Goal: Find specific page/section: Find specific page/section

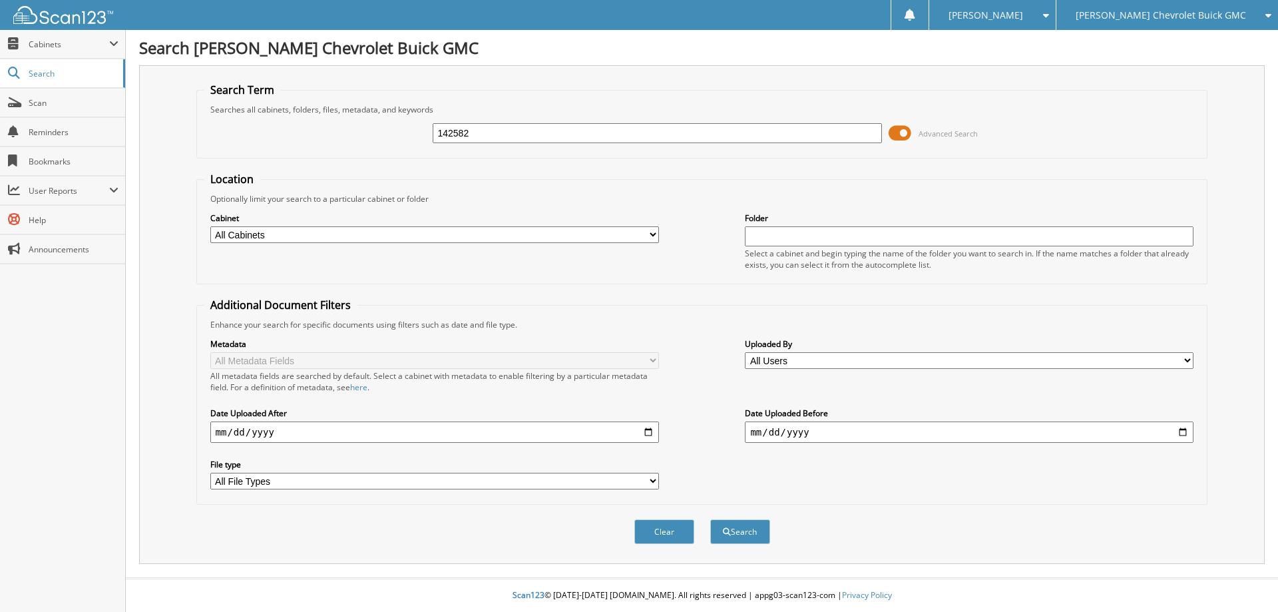
type input "142582"
click at [710, 519] on button "Search" at bounding box center [740, 531] width 60 height 25
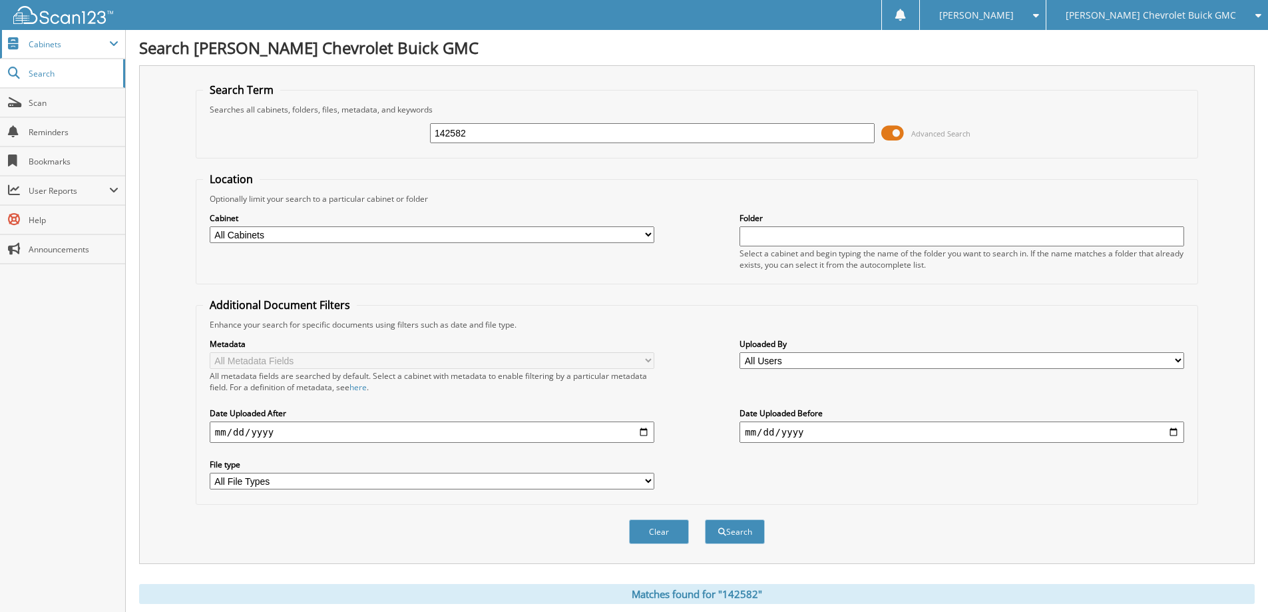
click at [118, 46] on span at bounding box center [113, 44] width 9 height 11
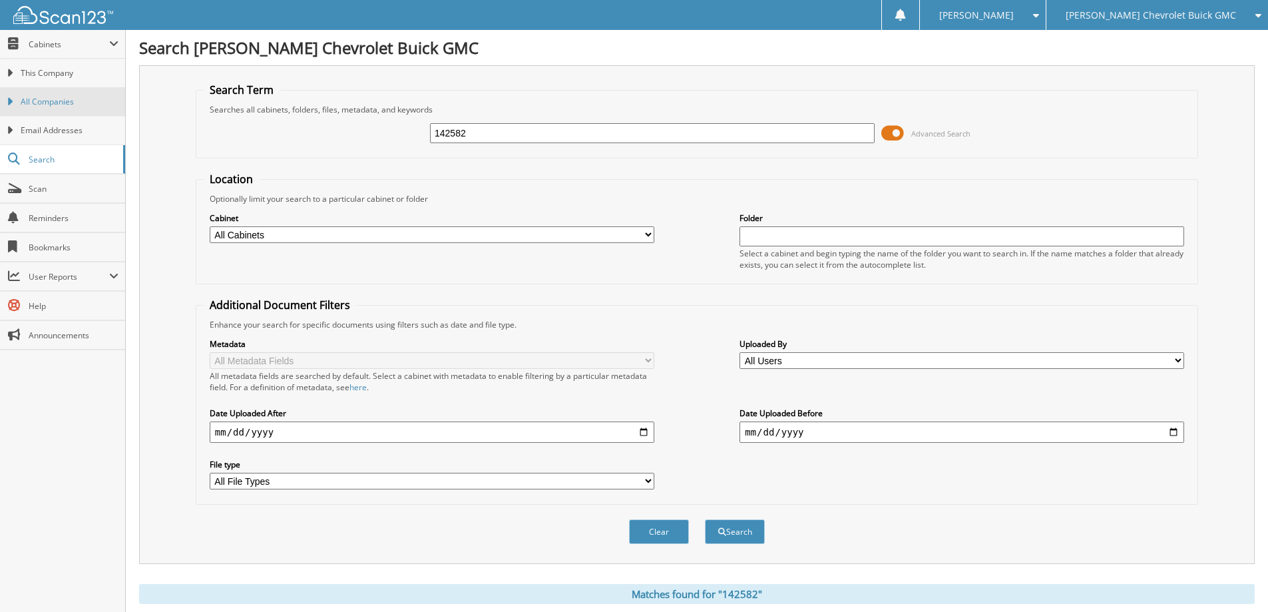
click at [59, 108] on link "All Companies" at bounding box center [62, 101] width 125 height 29
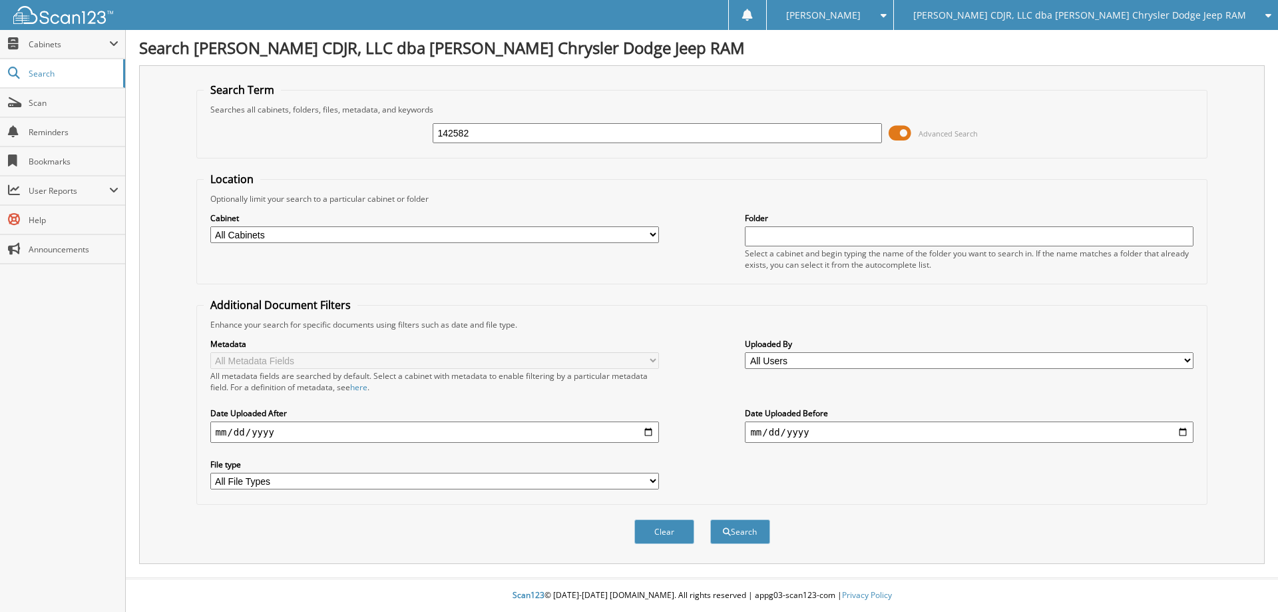
type input "142582"
click at [710, 519] on button "Search" at bounding box center [740, 531] width 60 height 25
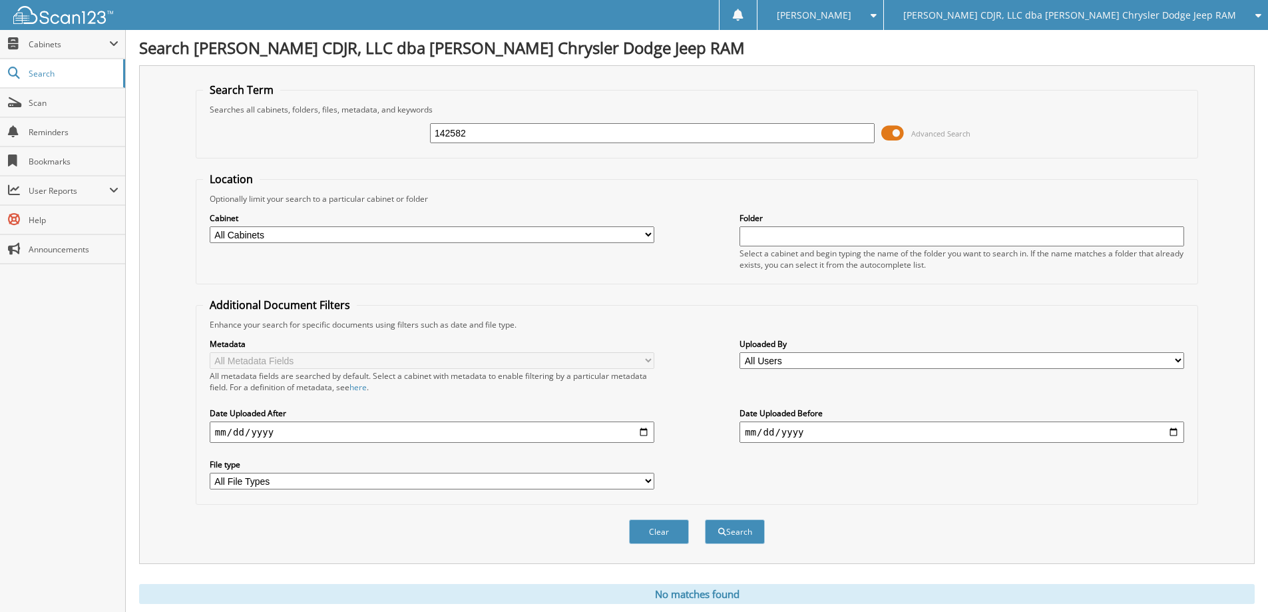
click at [1150, 11] on span "[PERSON_NAME] CDJR, LLC dba [PERSON_NAME] Chrysler Dodge Jeep RAM" at bounding box center [1069, 15] width 333 height 8
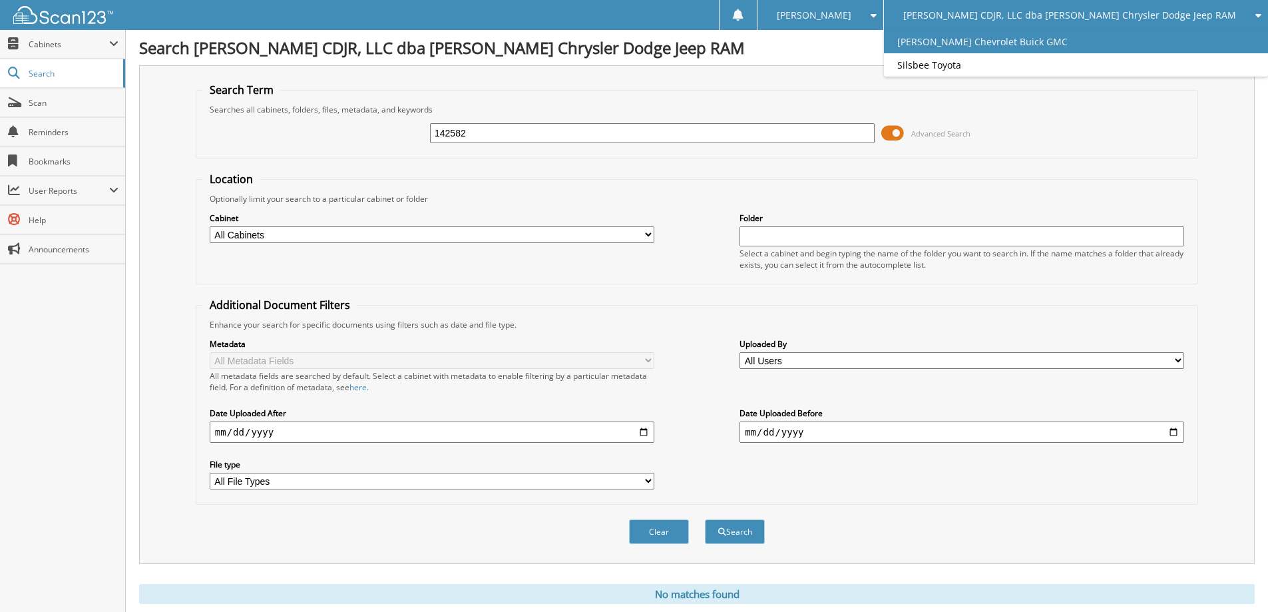
click at [1076, 43] on link "[PERSON_NAME] Chevrolet Buick GMC" at bounding box center [1076, 41] width 384 height 23
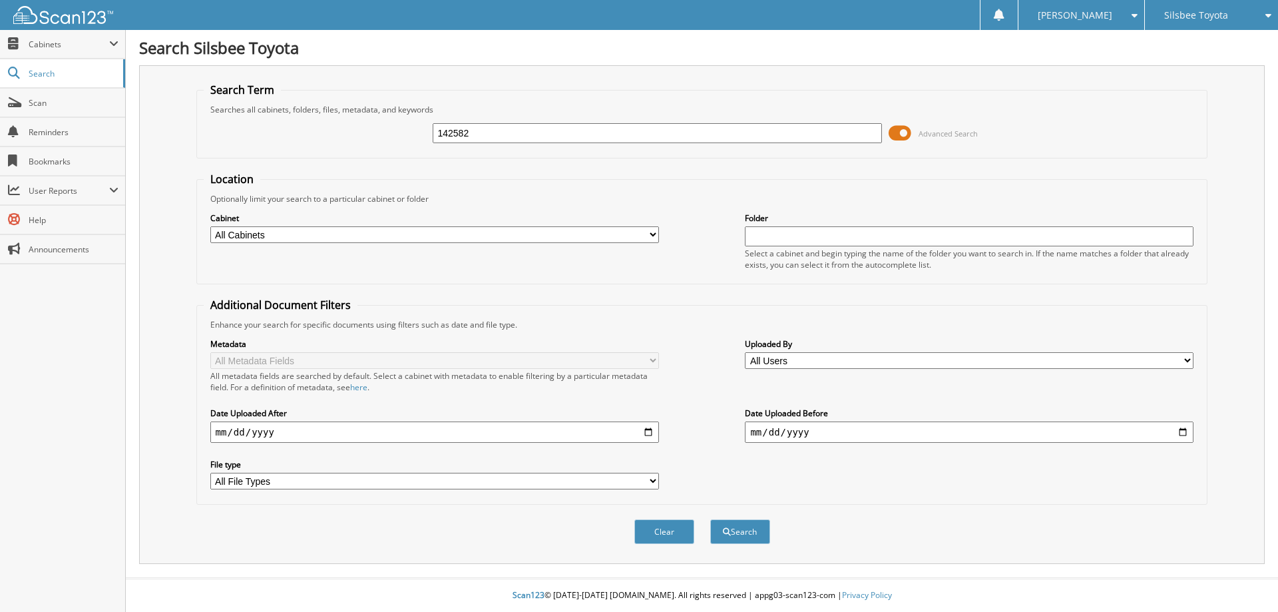
type input "142582"
click at [710, 519] on button "Search" at bounding box center [740, 531] width 60 height 25
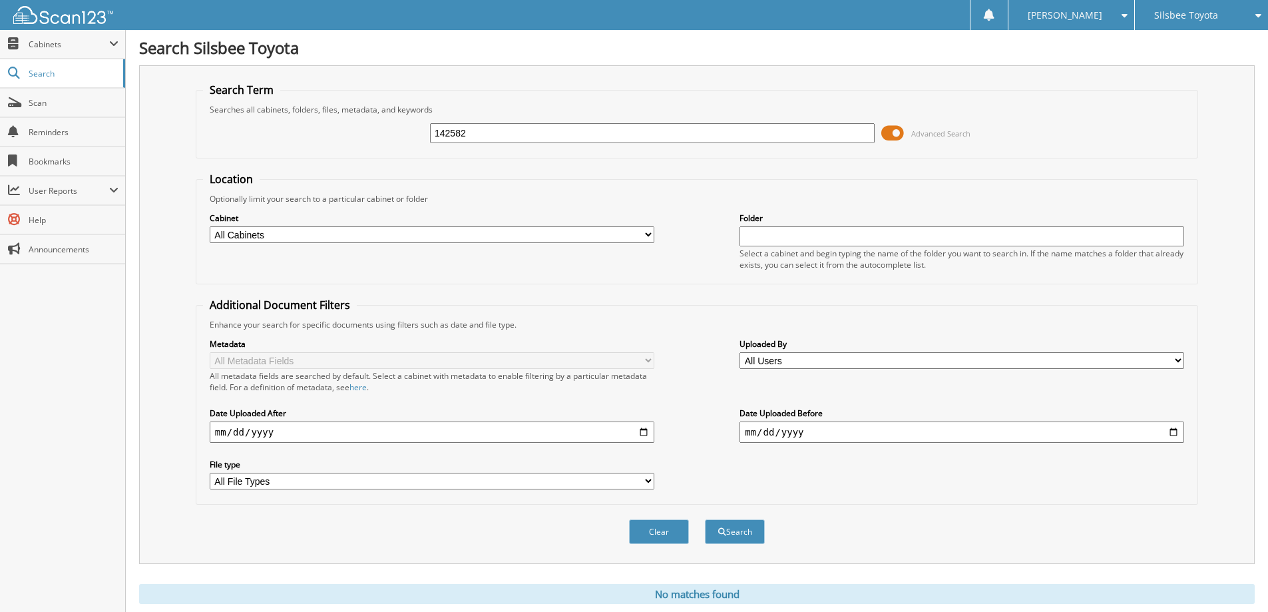
click at [1180, 19] on span "Silsbee Toyota" at bounding box center [1186, 15] width 64 height 8
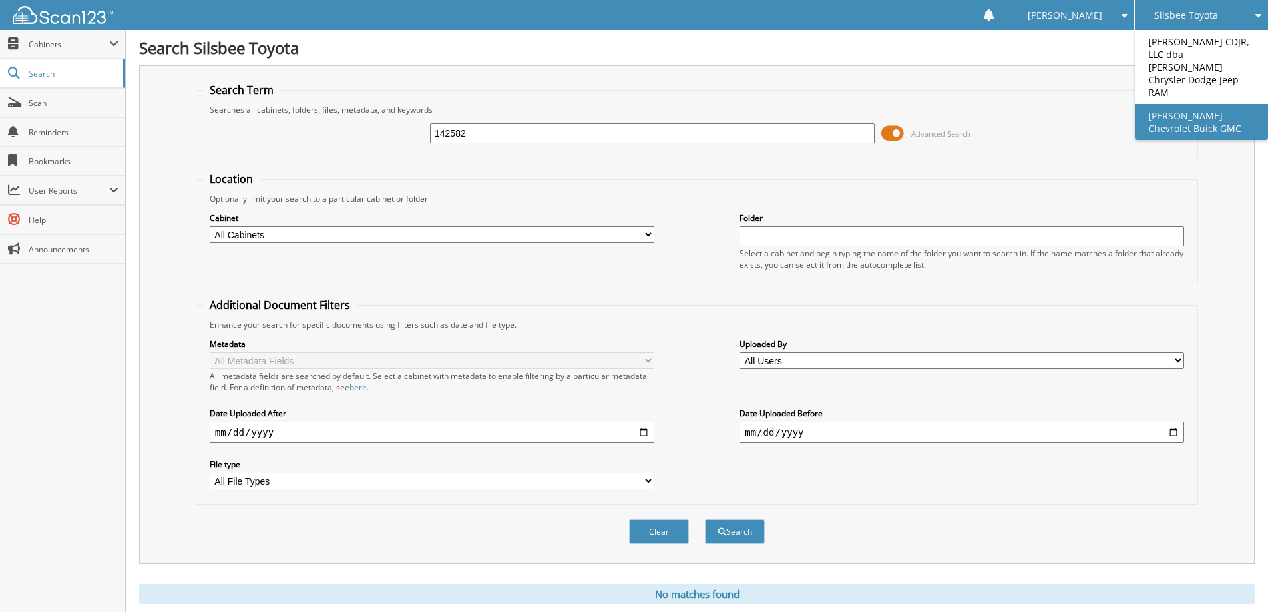
click at [1200, 104] on link "[PERSON_NAME] Chevrolet Buick GMC" at bounding box center [1201, 122] width 133 height 36
